Goal: Manage account settings

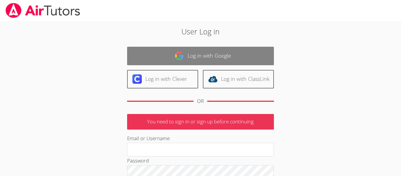
click at [179, 58] on img at bounding box center [178, 55] width 9 height 9
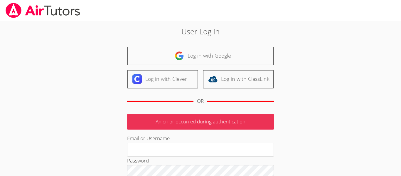
click at [179, 58] on img at bounding box center [178, 55] width 9 height 9
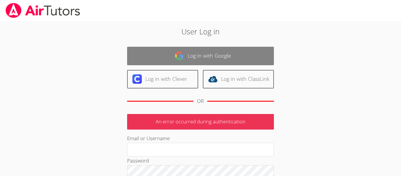
click at [160, 49] on link "Log in with Google" at bounding box center [200, 56] width 147 height 18
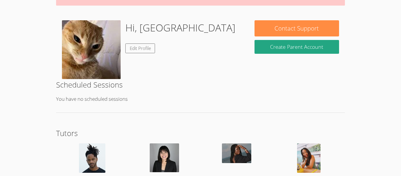
scroll to position [81, 0]
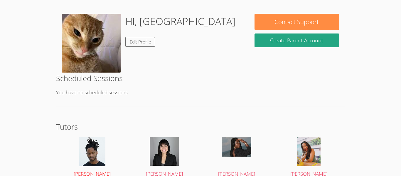
click at [105, 172] on span "Kris-Anthony Smith" at bounding box center [92, 173] width 37 height 7
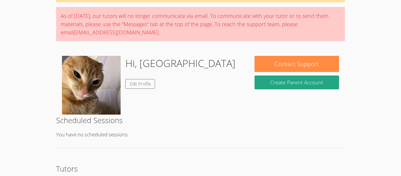
scroll to position [38, 0]
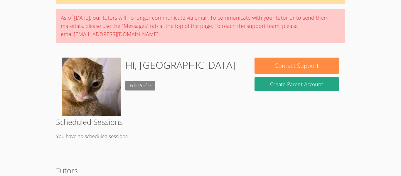
click at [143, 88] on link "Edit Profile" at bounding box center [140, 86] width 30 height 10
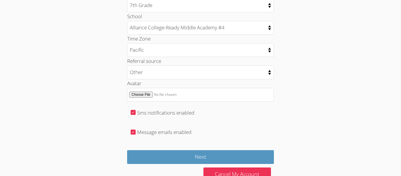
scroll to position [304, 0]
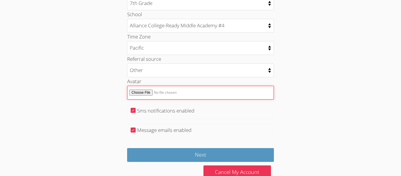
click at [151, 91] on input "Avatar" at bounding box center [200, 93] width 147 height 14
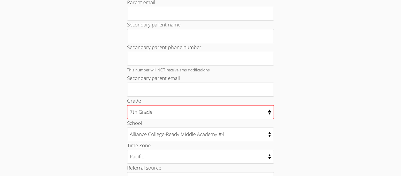
scroll to position [195, 0]
click at [269, 113] on select "Kindergarten 1st Grade 2nd Grade 3rd Grade 4th Grade 5th Grade 6th Grade 7th Gr…" at bounding box center [200, 112] width 147 height 14
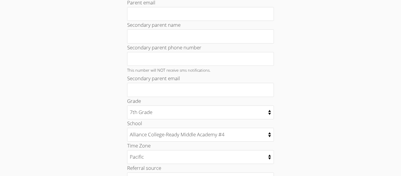
click at [51, 113] on div "Home › Edit Profile Your Profile Change Password Student Email sofiac117909@stu…" at bounding box center [200, 59] width 301 height 465
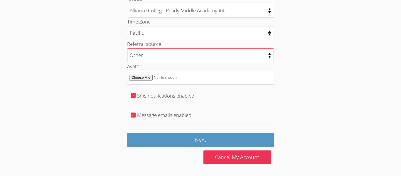
scroll to position [0, 0]
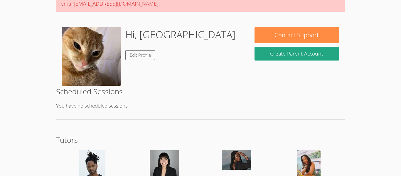
scroll to position [71, 0]
